Goal: Transaction & Acquisition: Purchase product/service

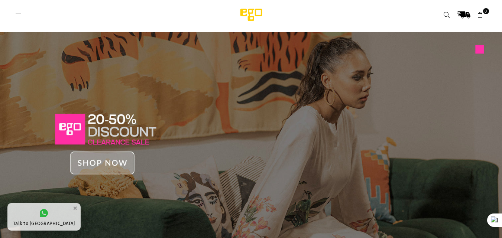
click at [19, 17] on icon at bounding box center [18, 15] width 7 height 7
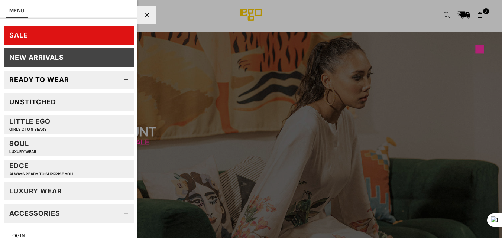
click at [48, 80] on div "Ready to wear" at bounding box center [39, 79] width 60 height 9
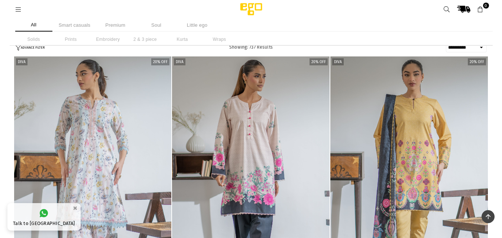
select select "**********"
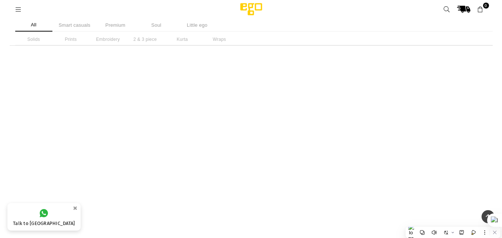
scroll to position [20132, 0]
